Goal: Information Seeking & Learning: Check status

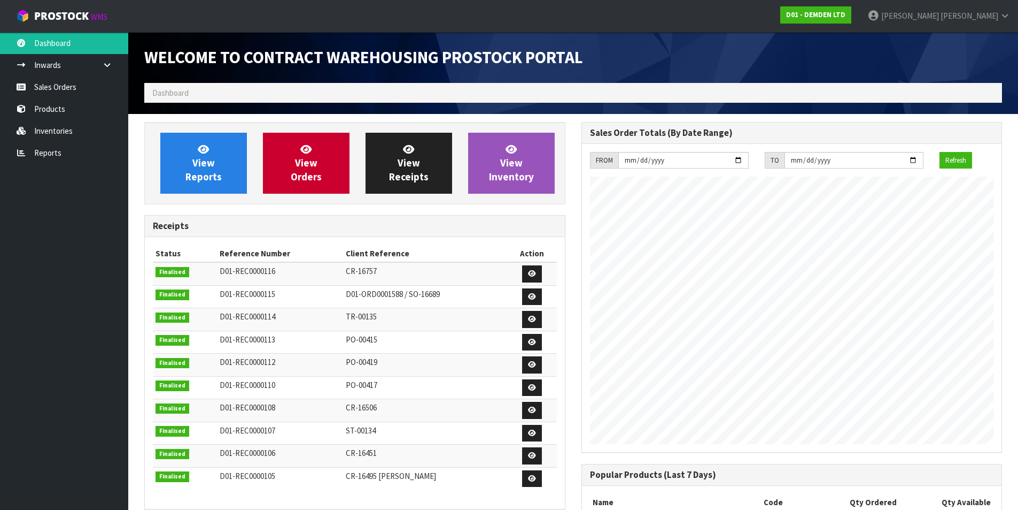
scroll to position [489, 437]
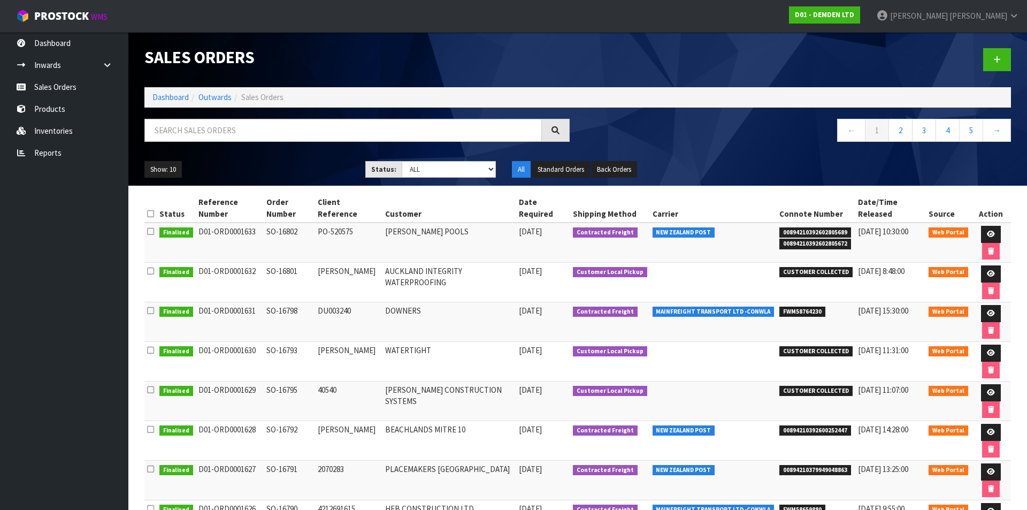
click at [167, 90] on ol "Dashboard Outwards Sales Orders" at bounding box center [577, 97] width 866 height 20
click at [169, 99] on link "Dashboard" at bounding box center [170, 97] width 36 height 10
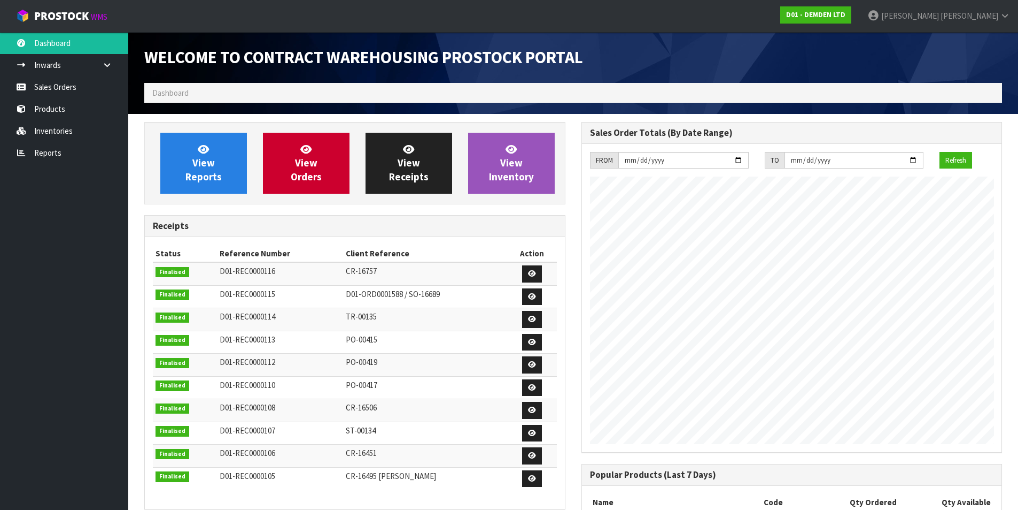
scroll to position [489, 437]
click at [187, 167] on link "View Reports" at bounding box center [203, 163] width 87 height 61
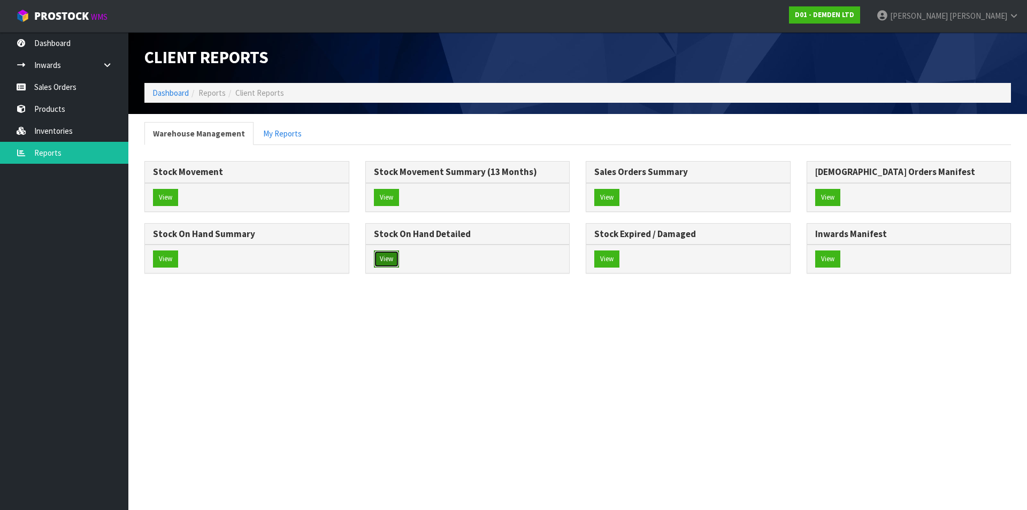
click at [391, 263] on button "View" at bounding box center [386, 258] width 25 height 17
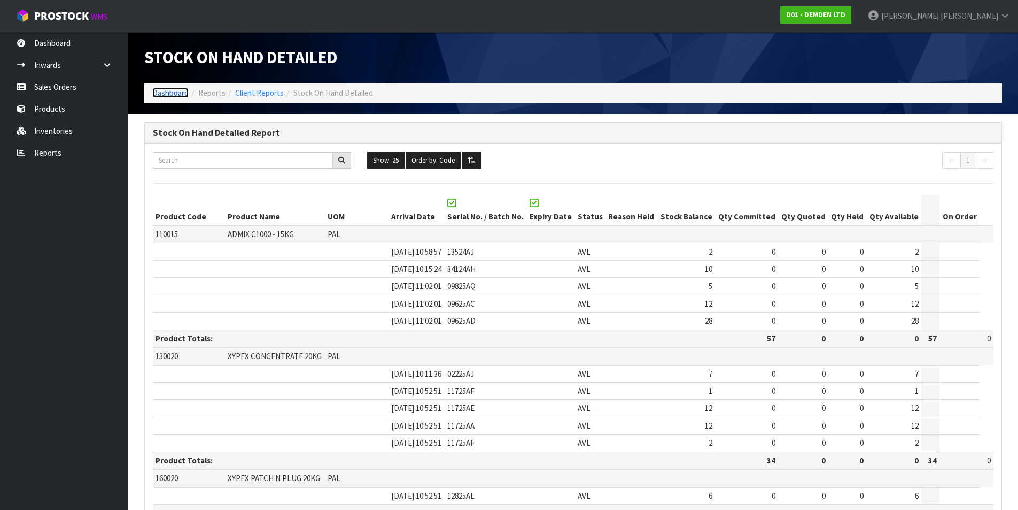
click at [172, 94] on link "Dashboard" at bounding box center [170, 93] width 36 height 10
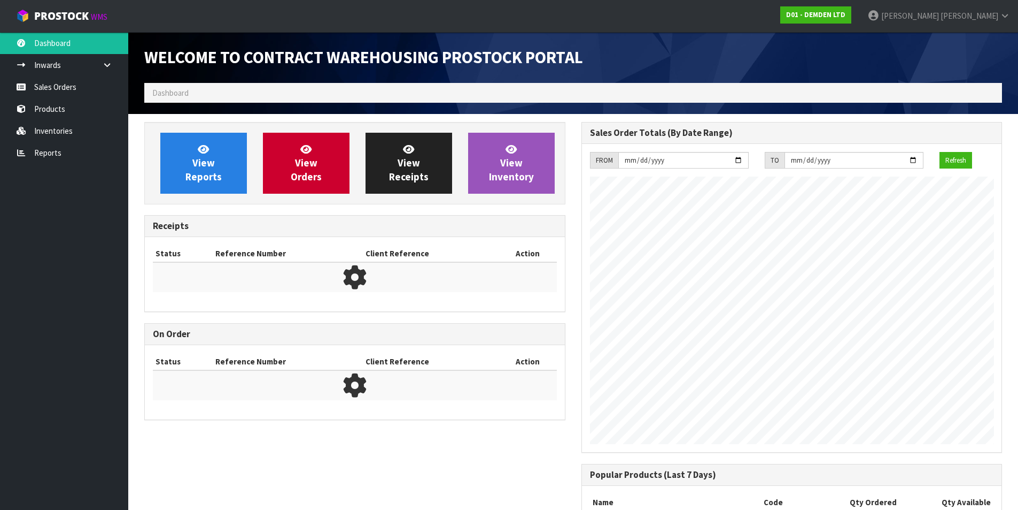
scroll to position [489, 437]
